Goal: Task Accomplishment & Management: Complete application form

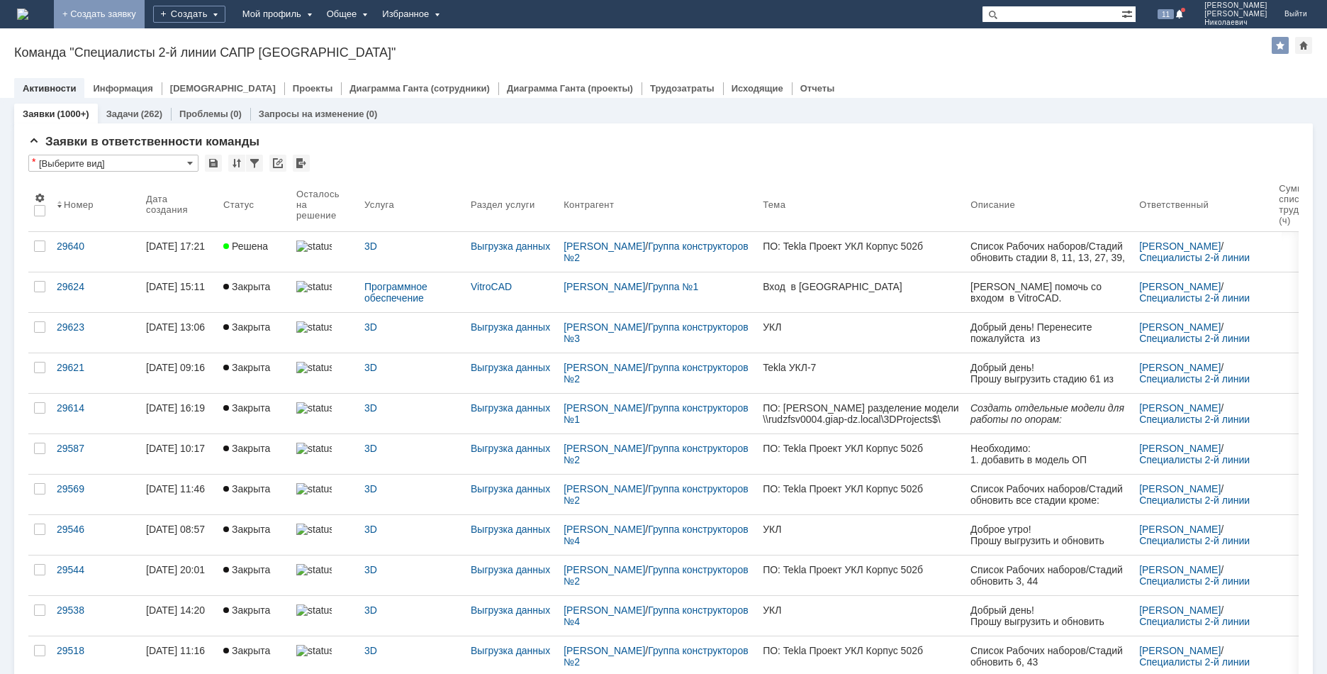
click at [145, 13] on link "+ Создать заявку" at bounding box center [99, 14] width 91 height 28
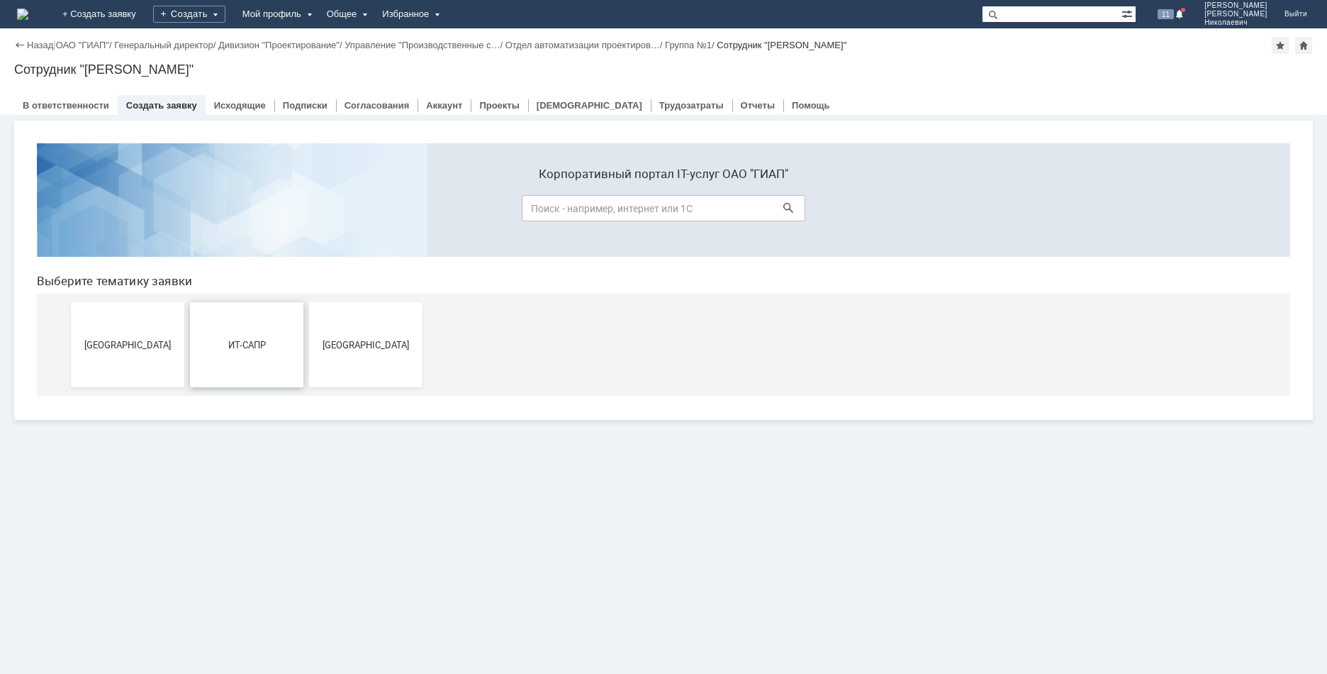
click at [293, 346] on span "ИТ-САПР" at bounding box center [246, 344] width 105 height 11
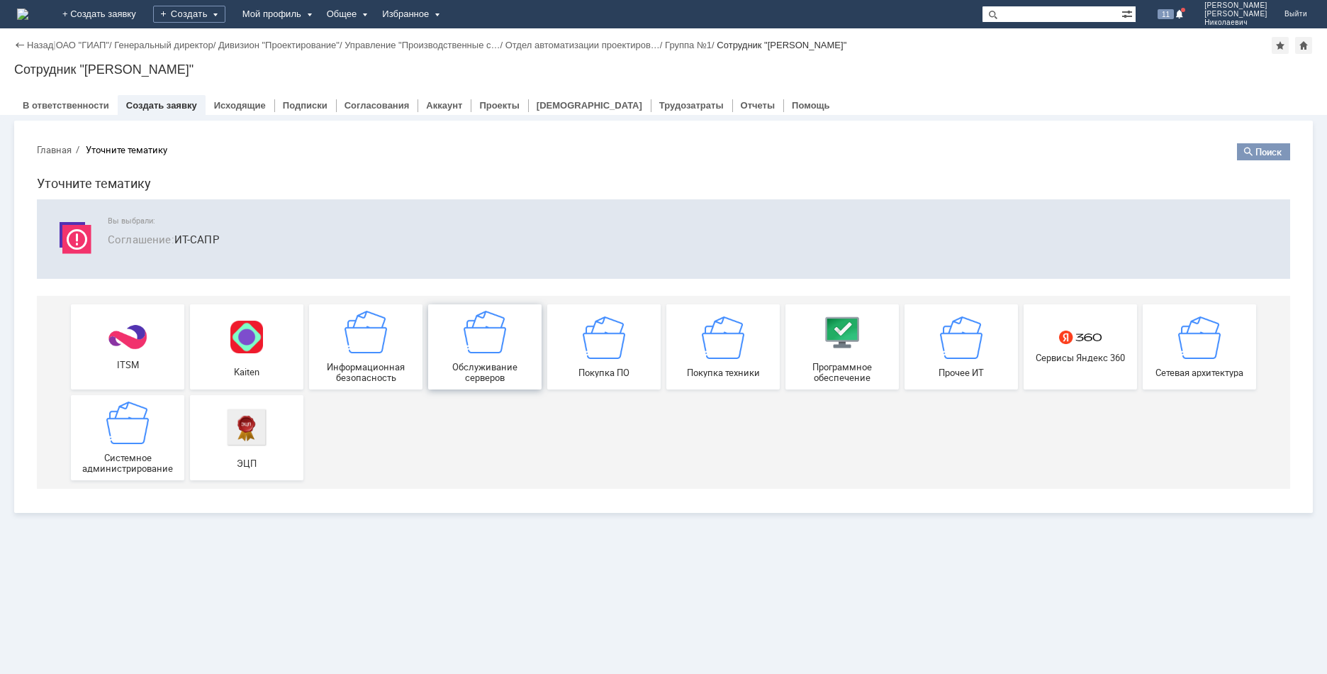
click at [518, 345] on div "Обслуживание серверов" at bounding box center [484, 347] width 105 height 72
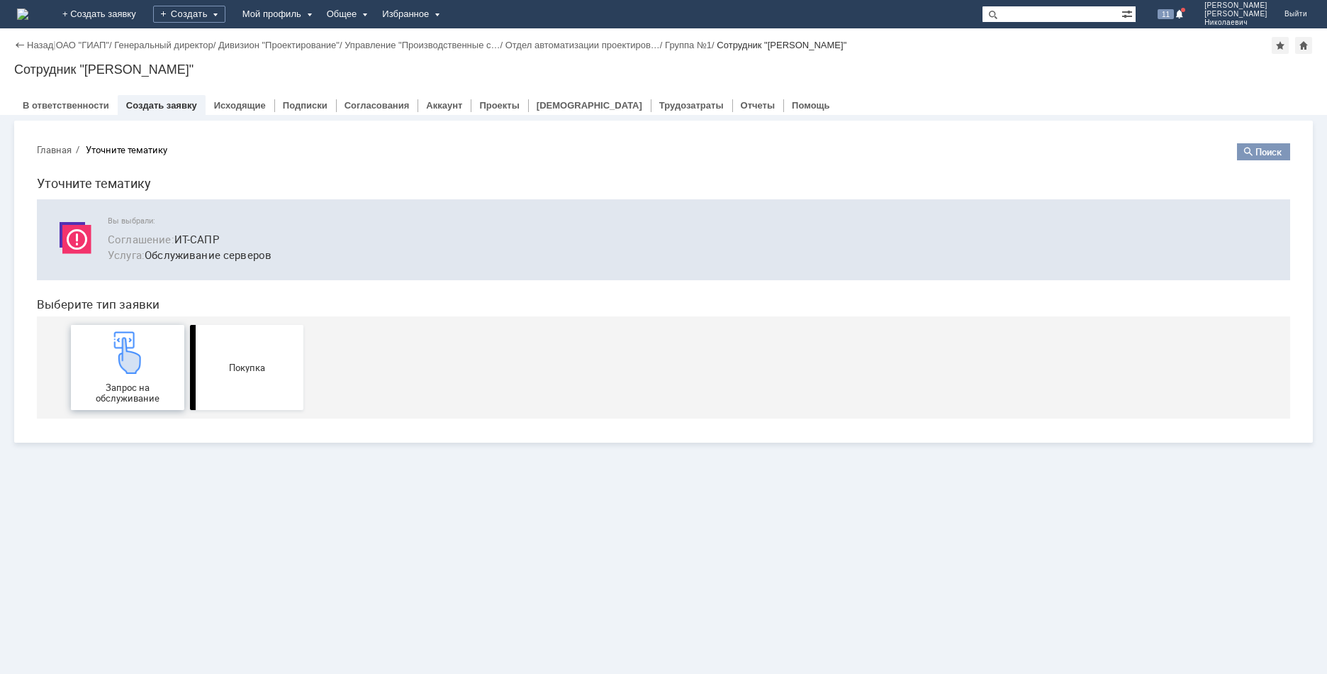
click at [143, 350] on img at bounding box center [127, 352] width 43 height 43
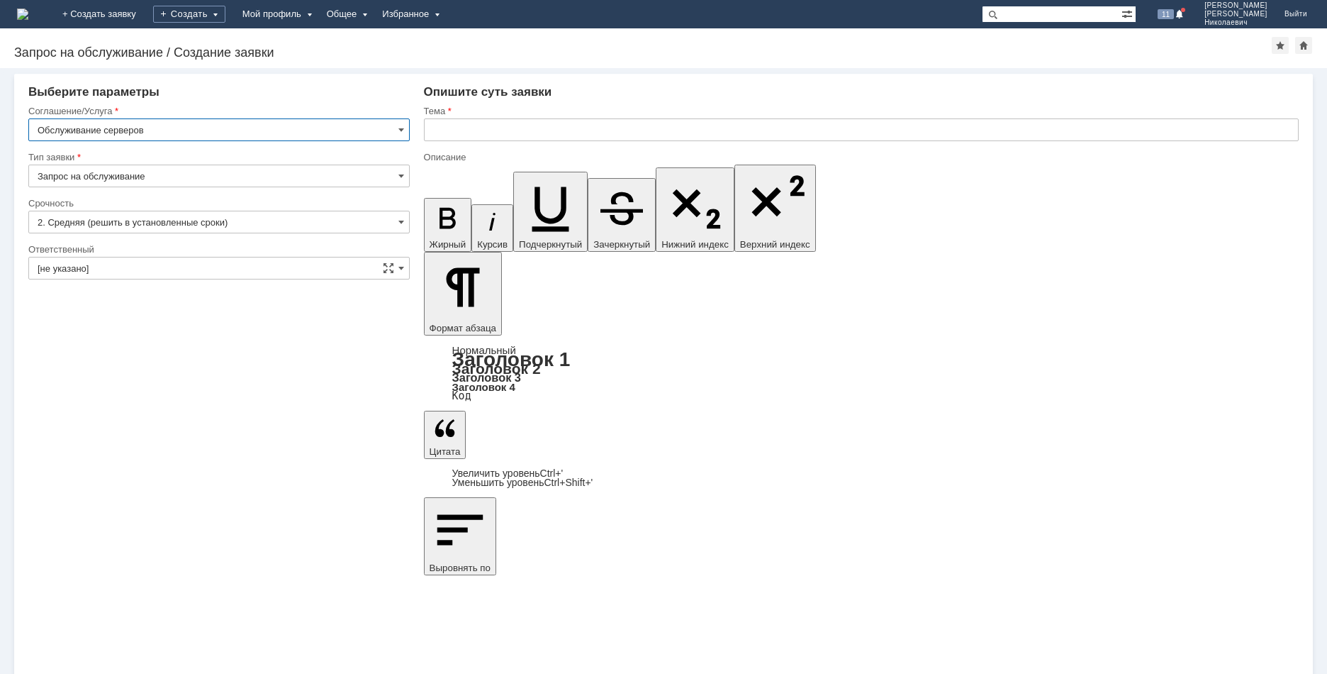
click at [512, 123] on input "text" at bounding box center [861, 129] width 875 height 23
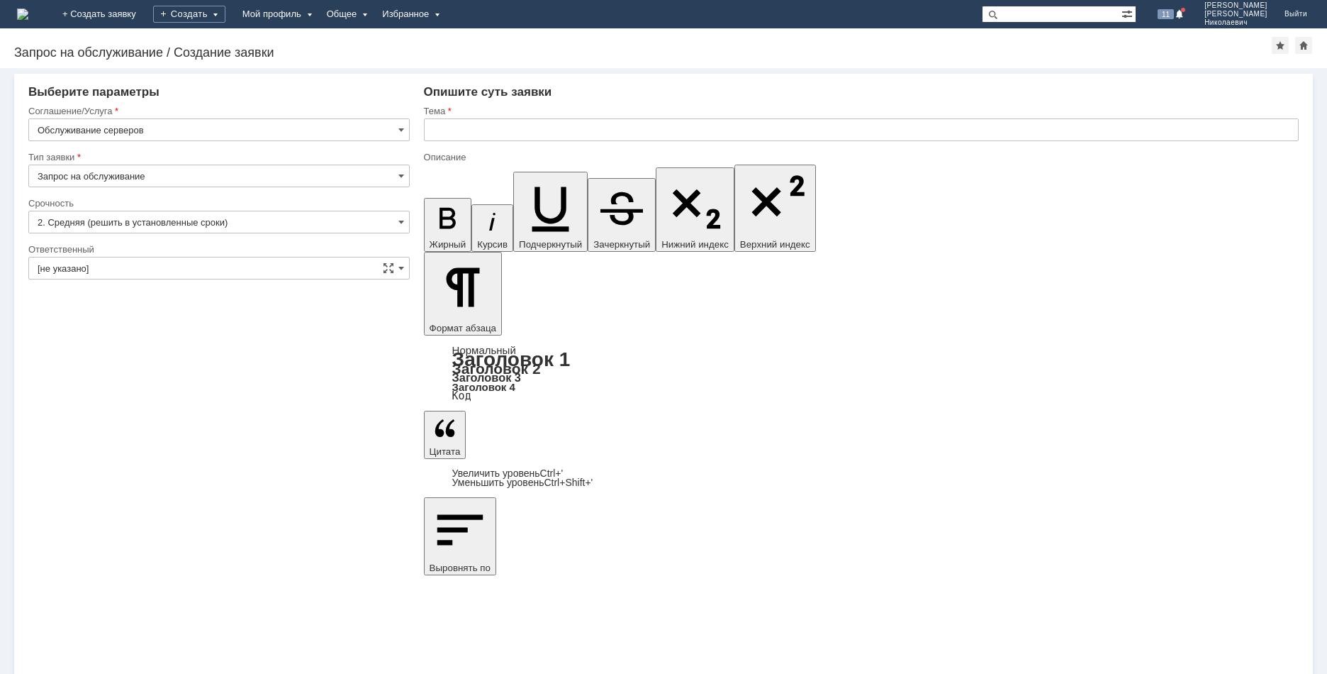
click at [549, 133] on input "text" at bounding box center [861, 129] width 875 height 23
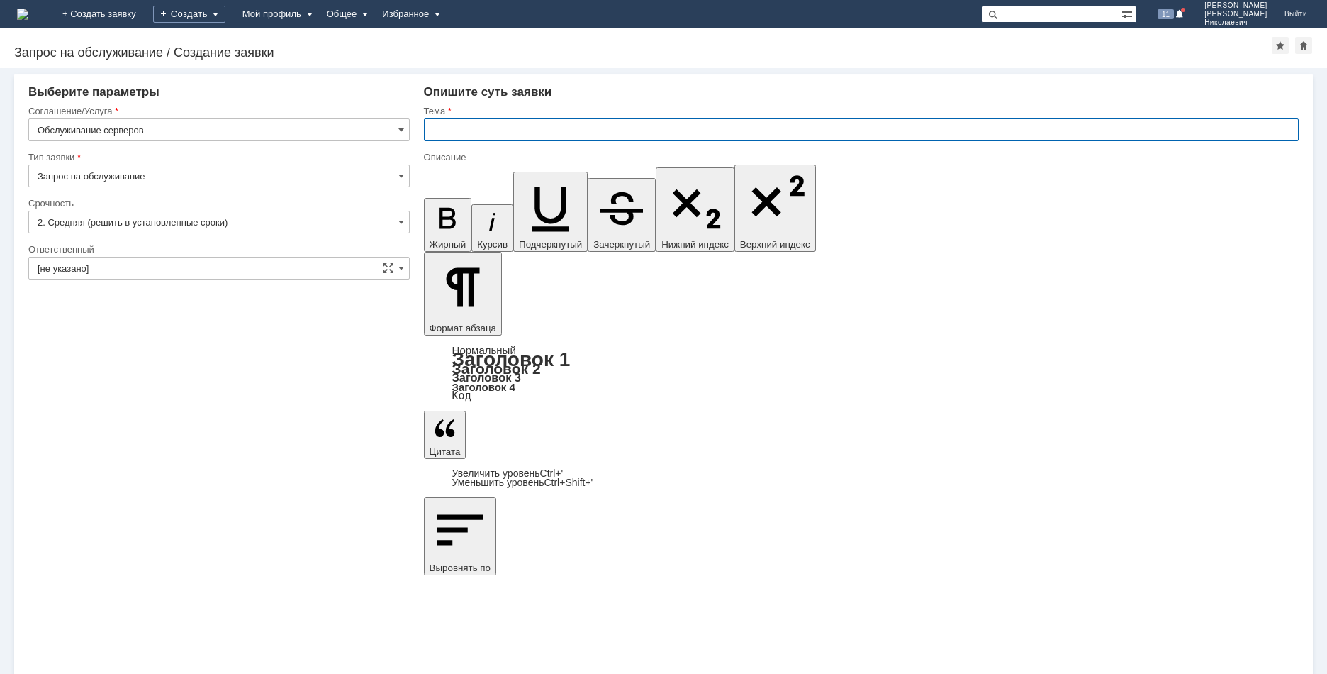
type input "О"
type input "Включение синхронизации времени на серверах Витро"
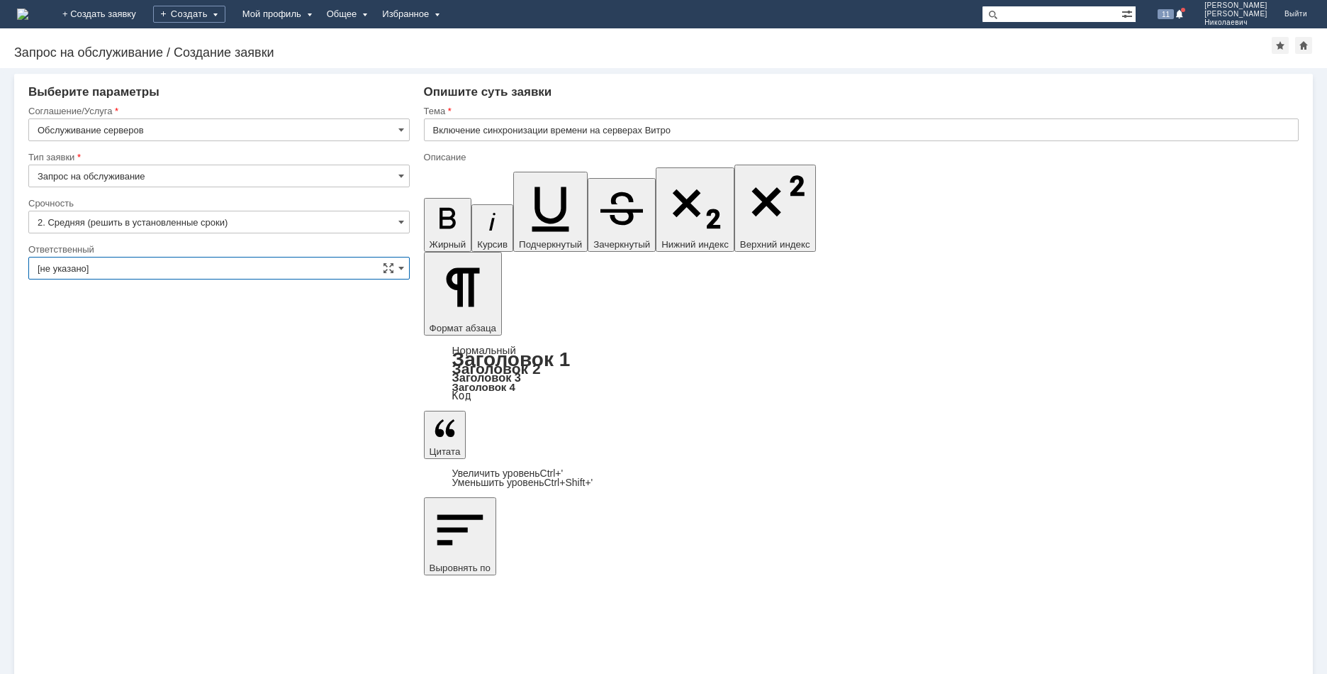
click at [119, 267] on input "[не указано]" at bounding box center [218, 268] width 381 height 23
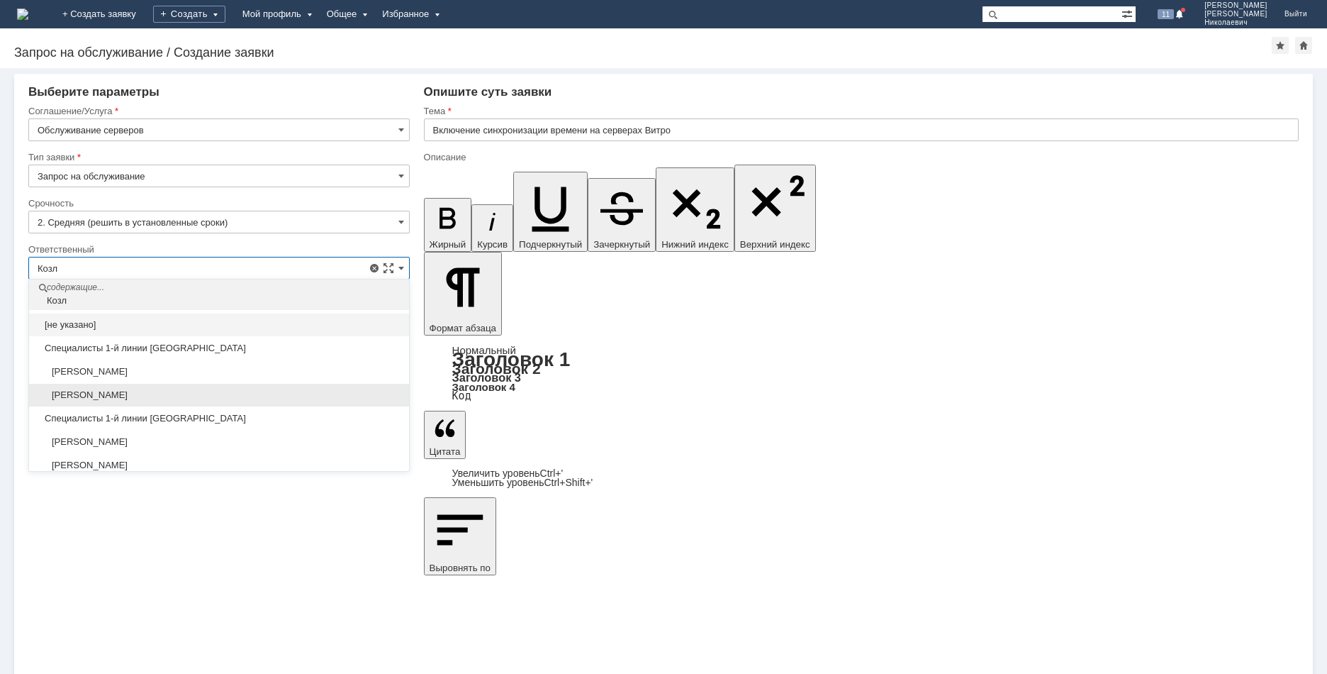
click at [208, 392] on span "Козляев Денис Александрович" at bounding box center [219, 394] width 363 height 11
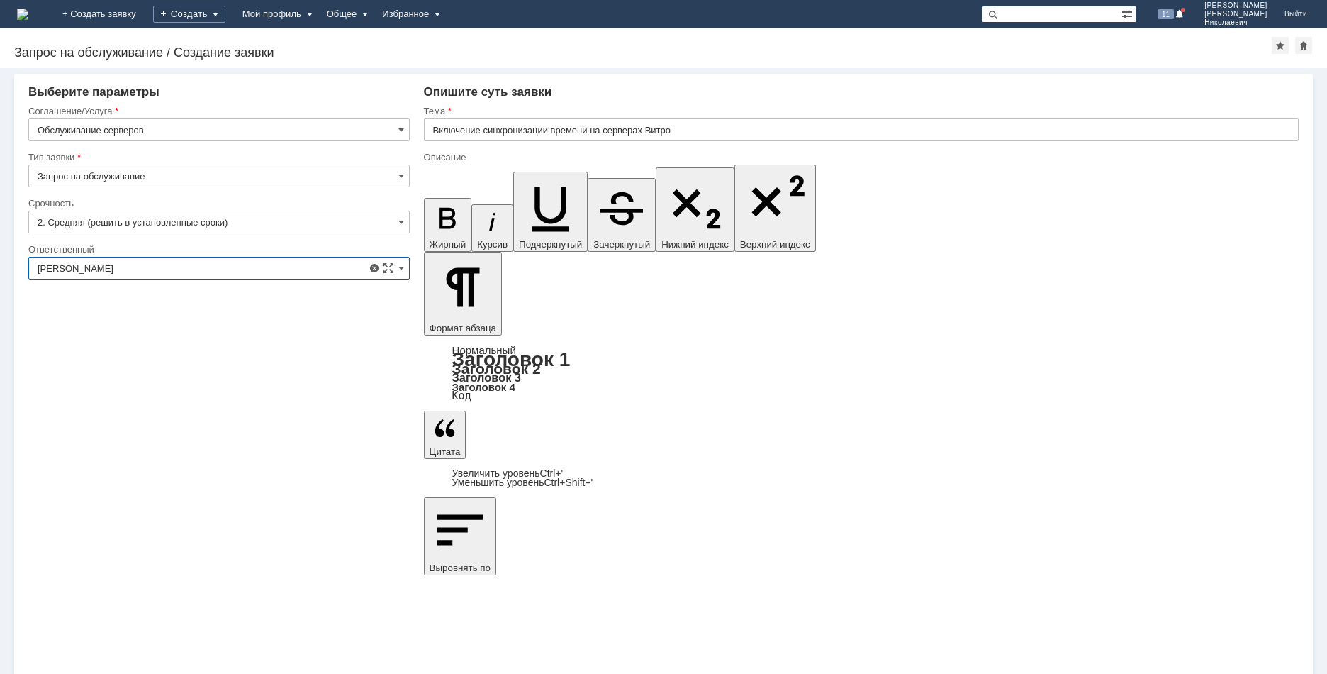
type input "Козляев Денис Александрович"
